Goal: Task Accomplishment & Management: Manage account settings

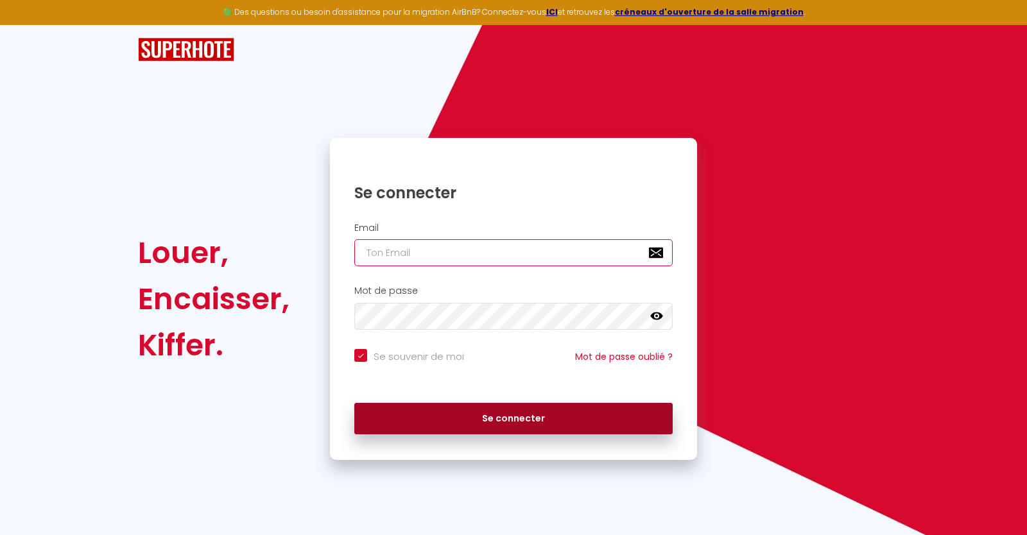
type input "[EMAIL_ADDRESS][DOMAIN_NAME]"
click at [502, 416] on button "Se connecter" at bounding box center [513, 419] width 318 height 32
checkbox input "true"
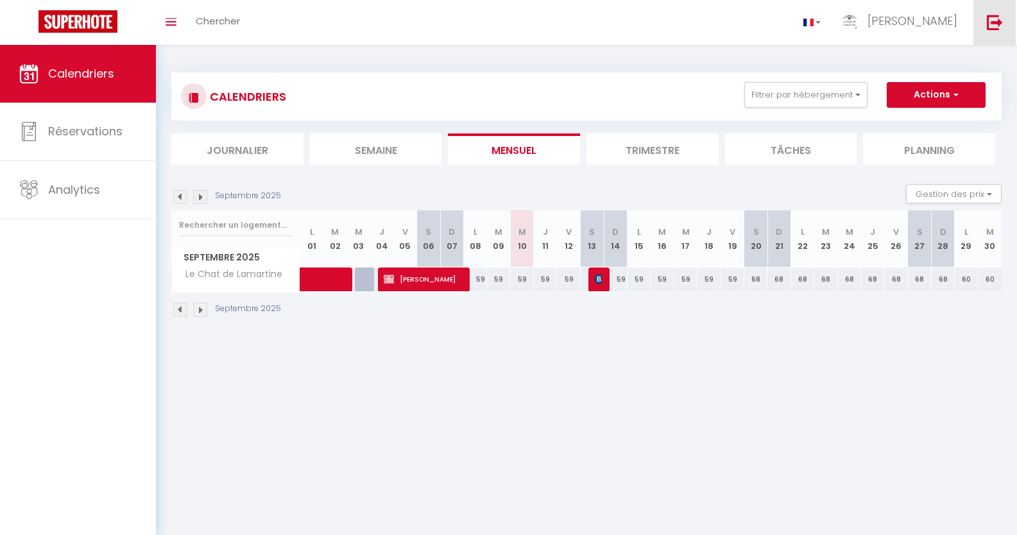
click at [994, 19] on img at bounding box center [995, 22] width 16 height 16
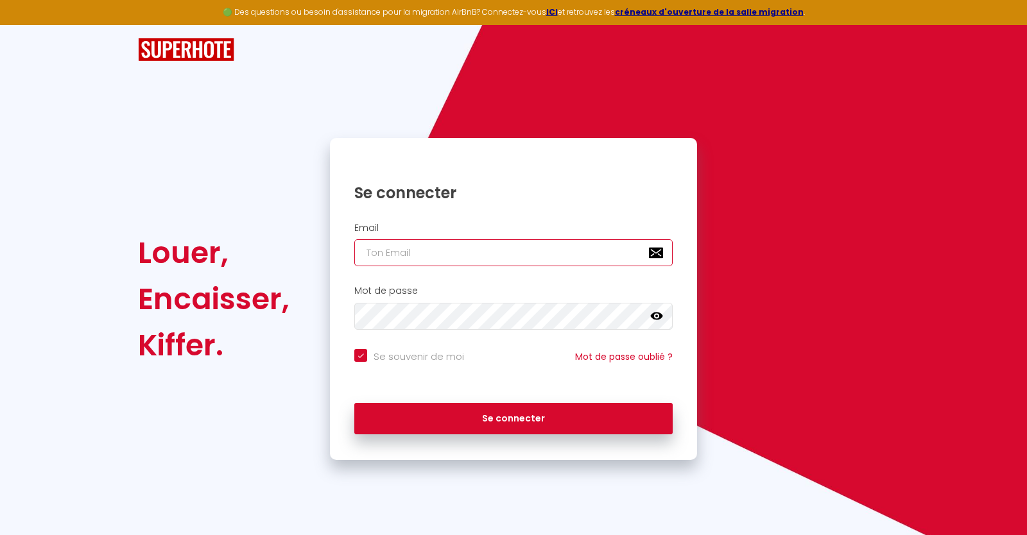
type input "[EMAIL_ADDRESS][DOMAIN_NAME]"
checkbox input "true"
